Goal: Task Accomplishment & Management: Manage account settings

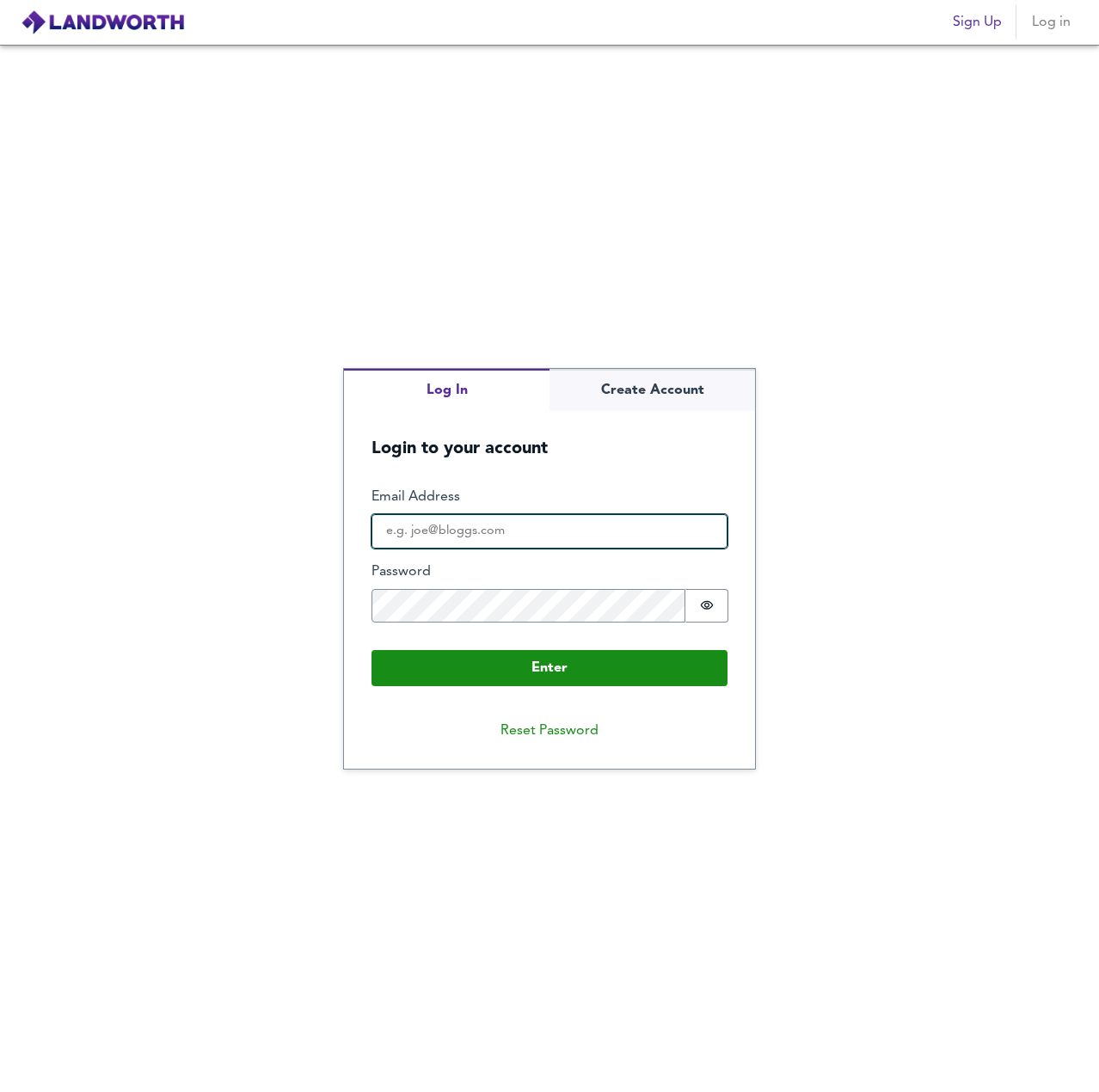
click at [467, 530] on input "Email Address" at bounding box center [550, 531] width 356 height 34
type input "isgoed81@gmail.com"
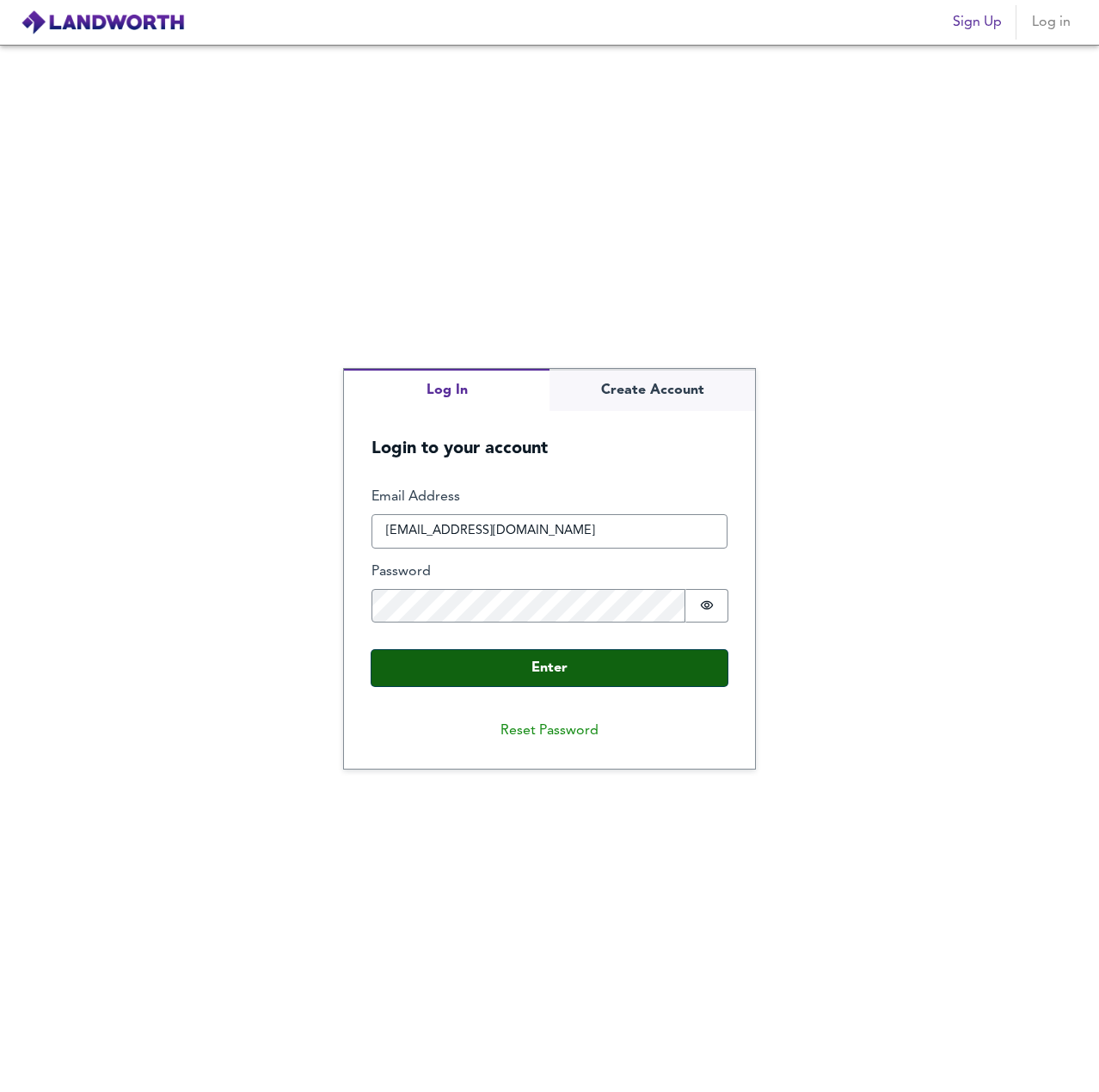
click at [545, 666] on button "Enter" at bounding box center [550, 668] width 356 height 36
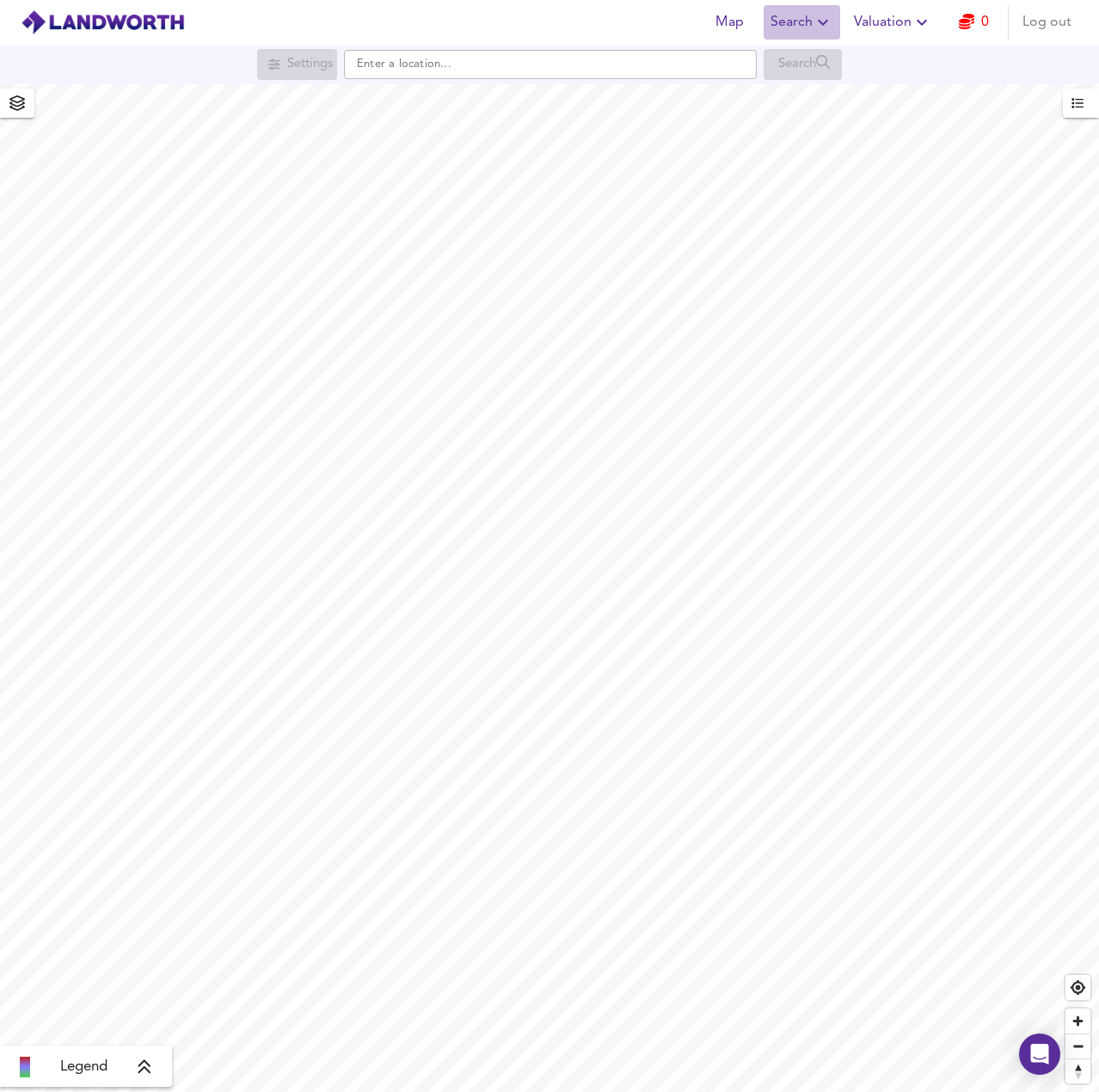
click at [833, 23] on icon "button" at bounding box center [823, 22] width 21 height 21
click at [808, 90] on li "Search History" at bounding box center [802, 93] width 170 height 31
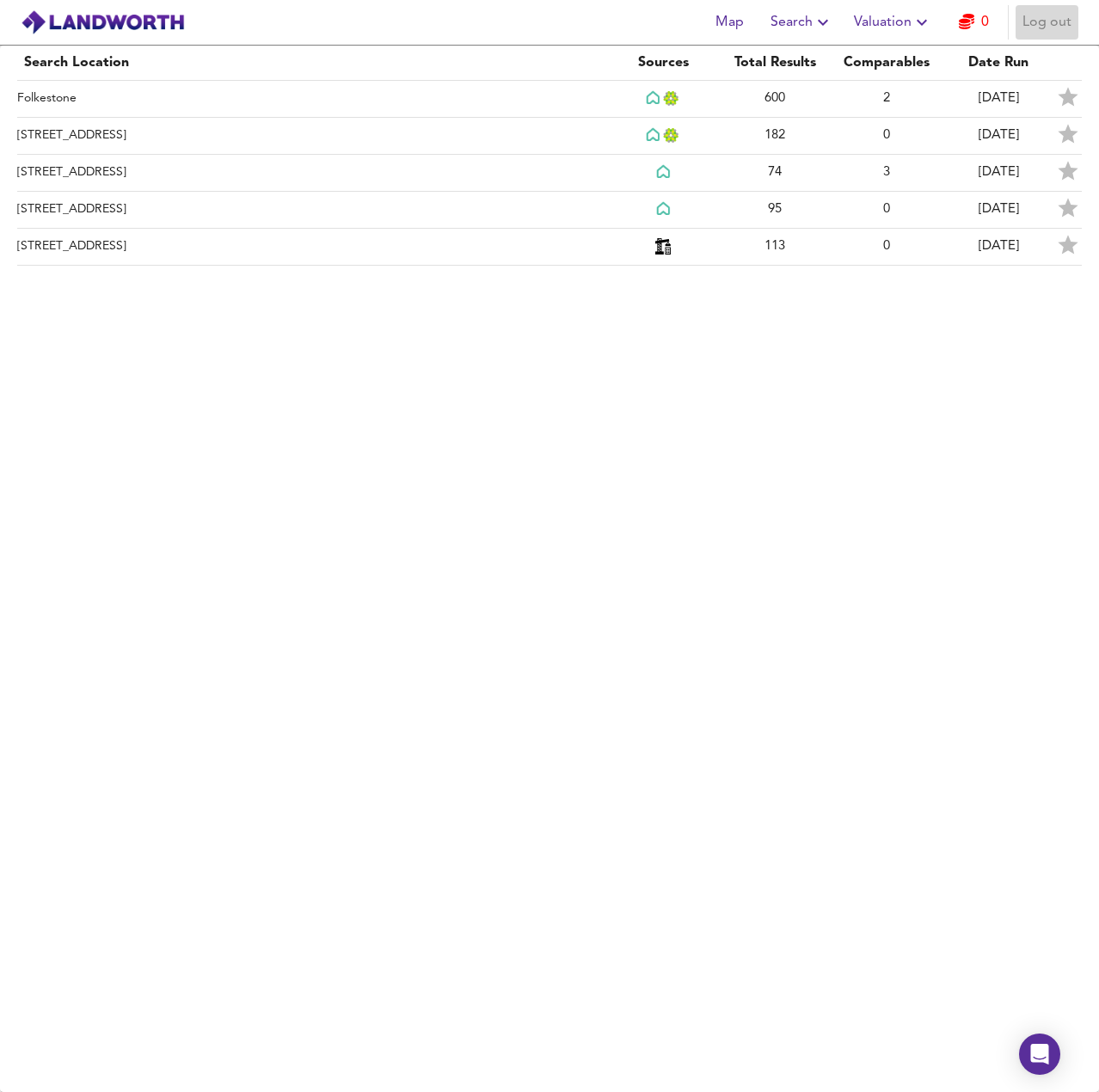
click at [1026, 24] on span "Log out" at bounding box center [1047, 23] width 49 height 24
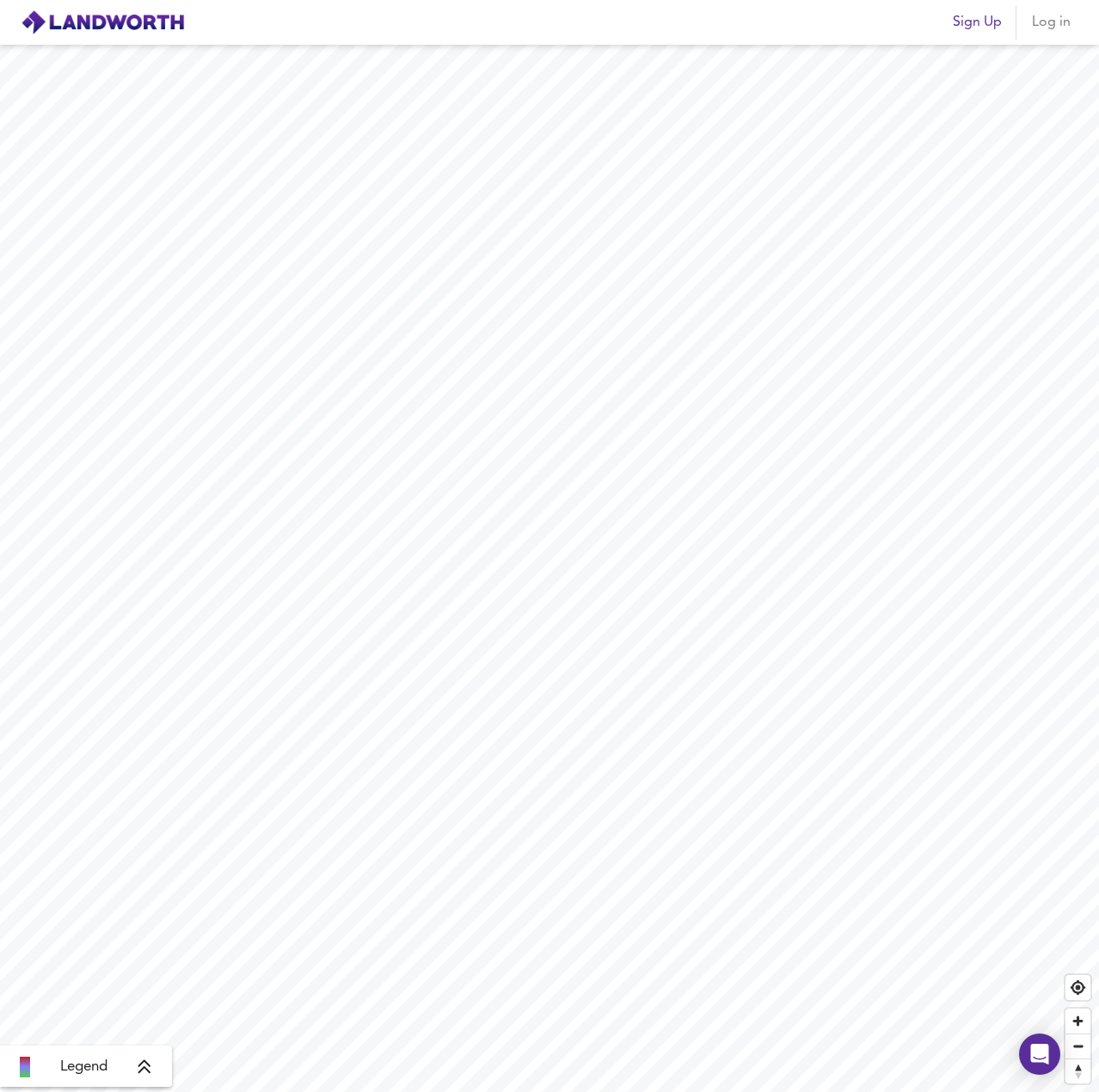
click at [1038, 23] on span "Log in" at bounding box center [1051, 23] width 41 height 24
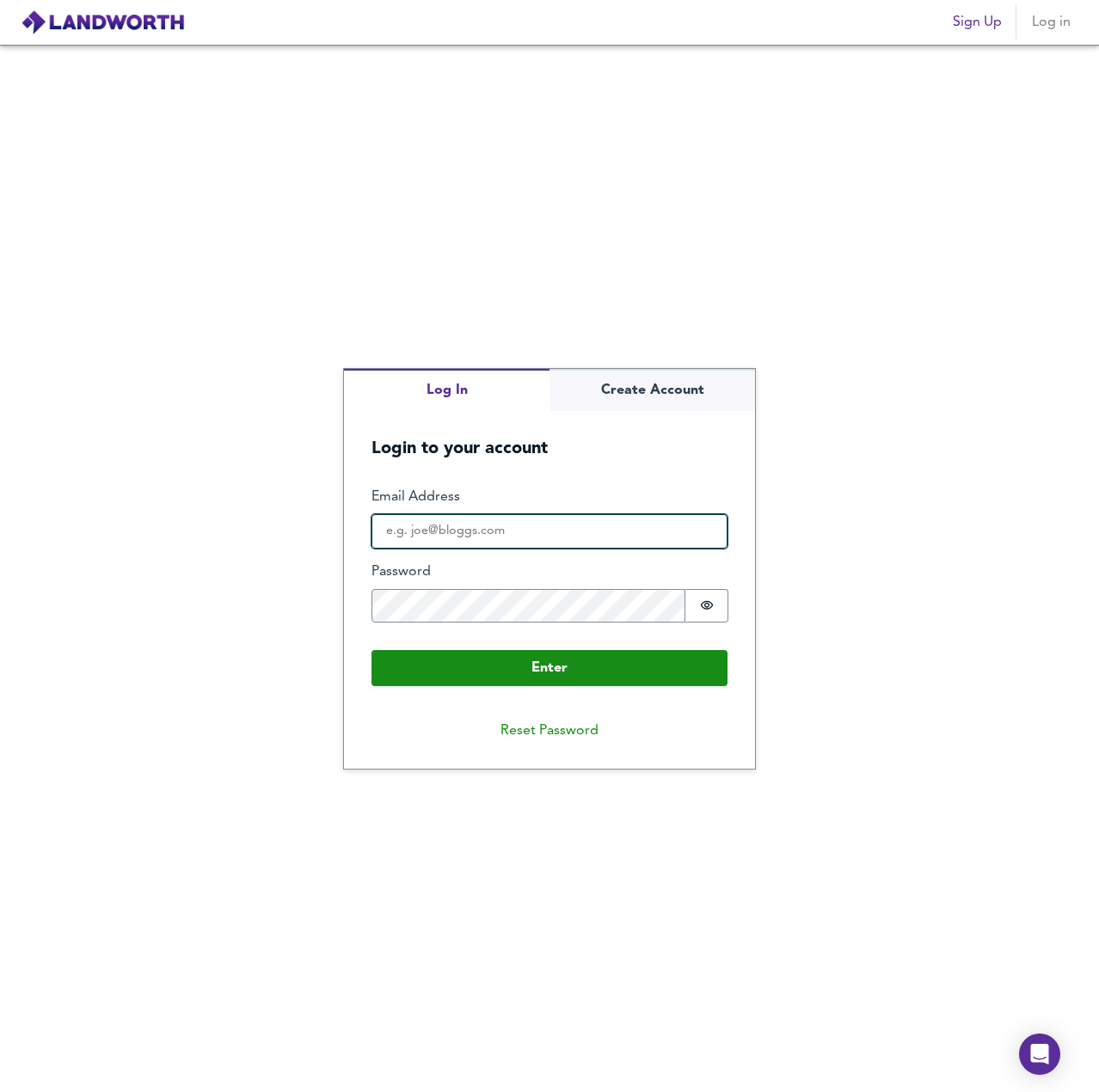
click at [437, 521] on input "Email Address" at bounding box center [550, 531] width 356 height 34
type input "[EMAIL_ADDRESS][DOMAIN_NAME]"
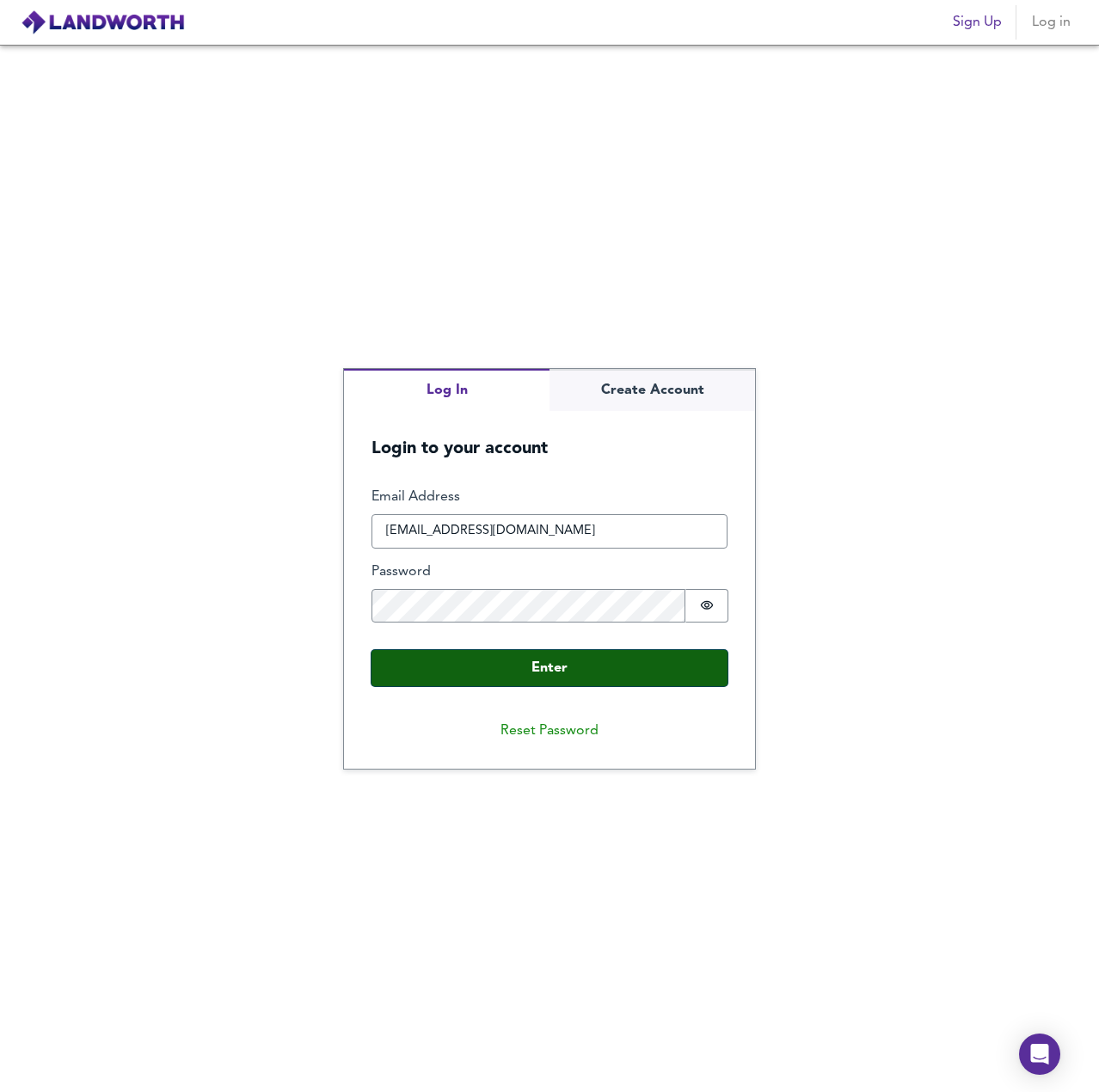
click at [540, 680] on button "Enter" at bounding box center [550, 668] width 356 height 36
